Goal: Transaction & Acquisition: Purchase product/service

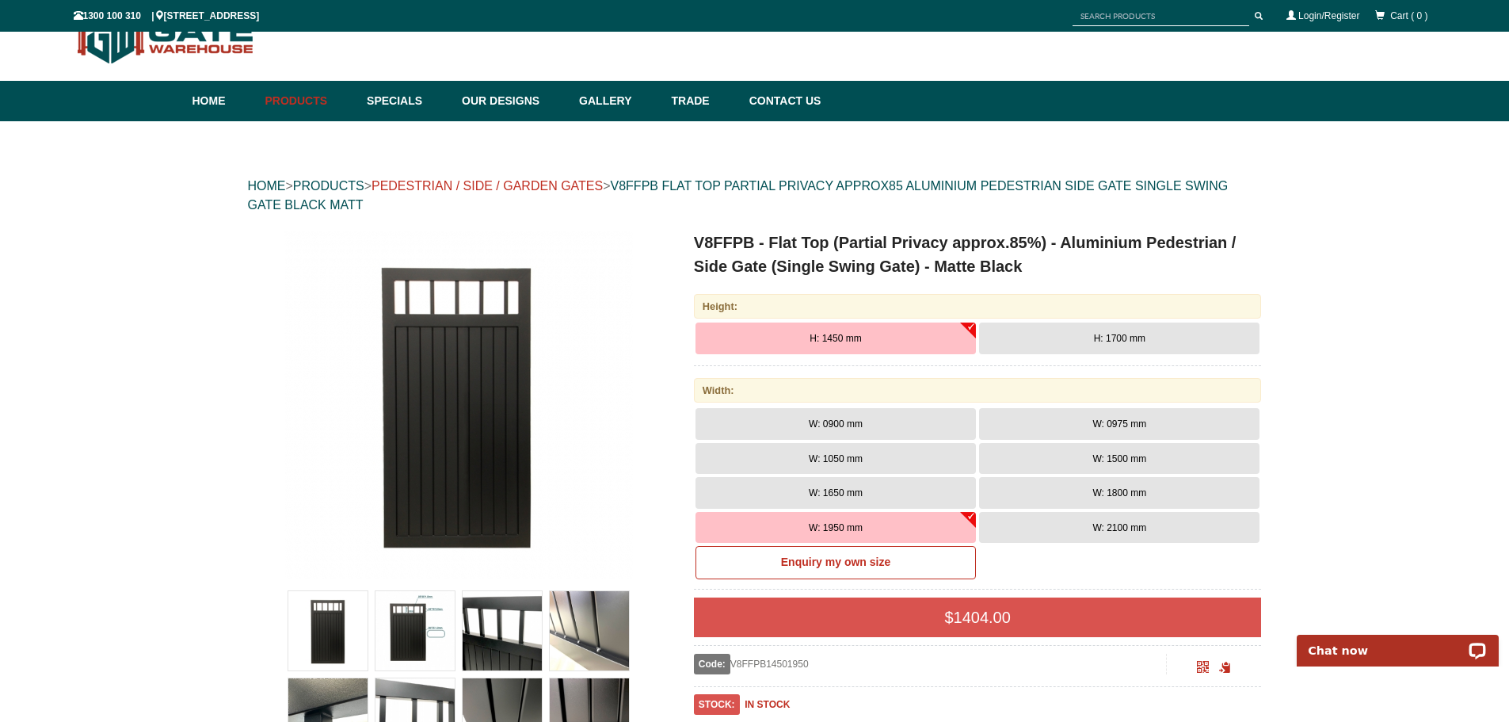
click at [582, 183] on link "PEDESTRIAN / SIDE / GARDEN GATES" at bounding box center [487, 185] width 231 height 13
